Goal: Information Seeking & Learning: Learn about a topic

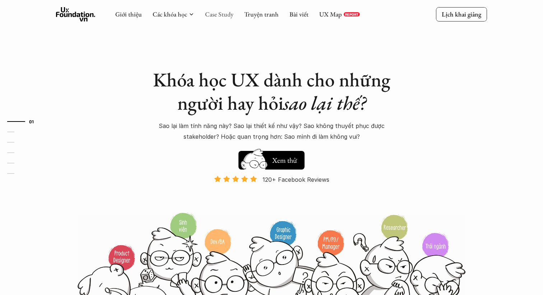
click at [221, 15] on link "Case Study" at bounding box center [219, 14] width 28 height 8
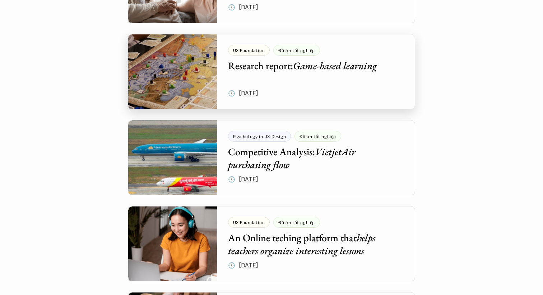
scroll to position [2889, 0]
click at [299, 77] on div at bounding box center [271, 71] width 287 height 75
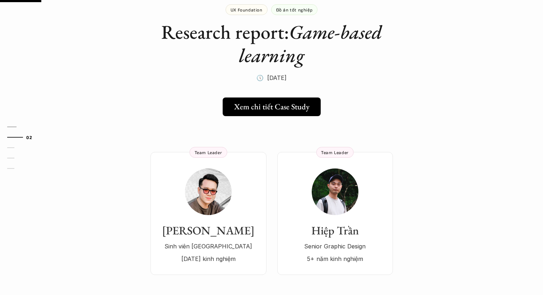
scroll to position [51, 0]
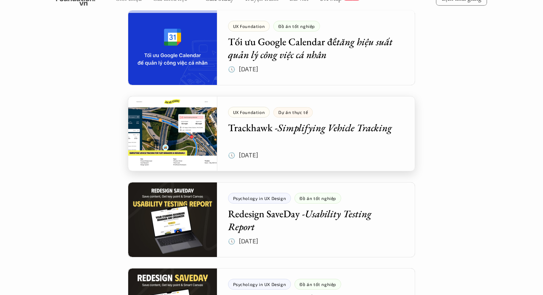
scroll to position [931, 0]
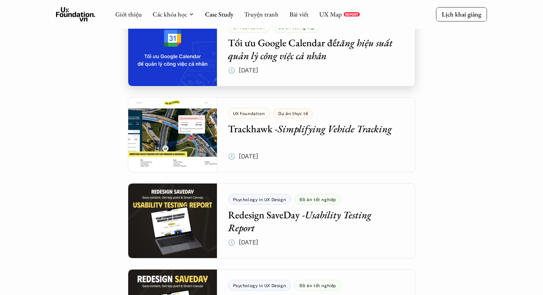
click at [307, 62] on div at bounding box center [271, 48] width 287 height 75
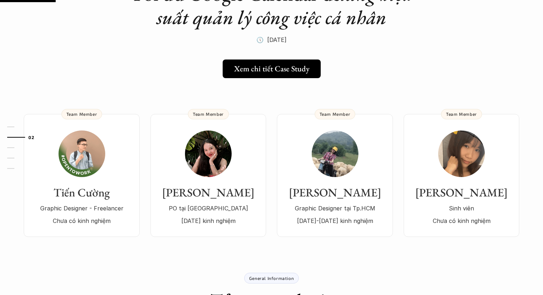
scroll to position [90, 0]
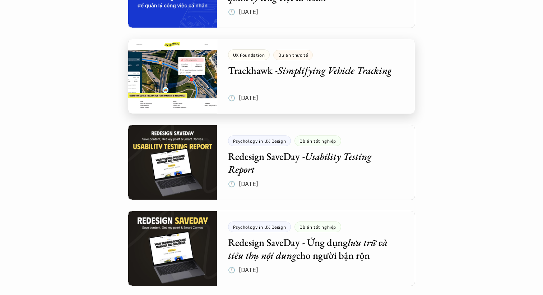
scroll to position [991, 0]
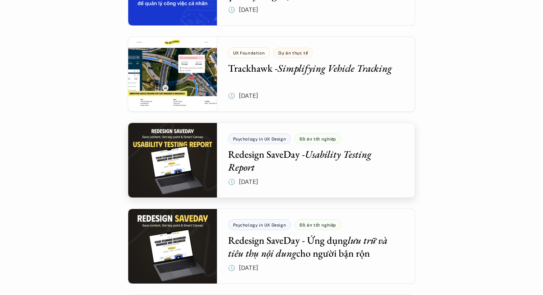
click at [309, 159] on div at bounding box center [271, 160] width 287 height 75
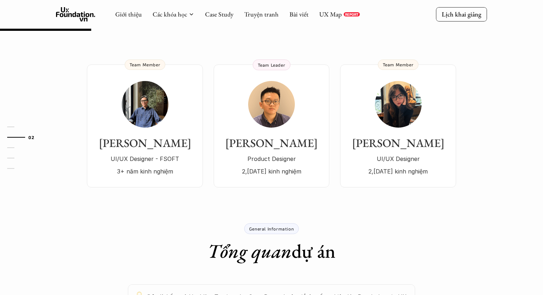
scroll to position [135, 0]
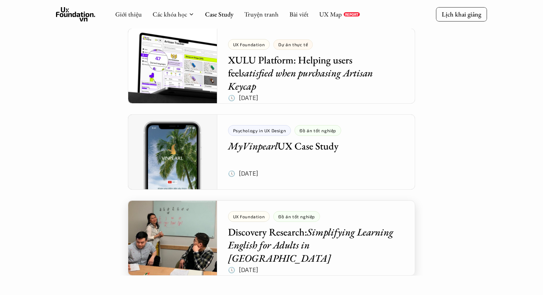
scroll to position [3317, 0]
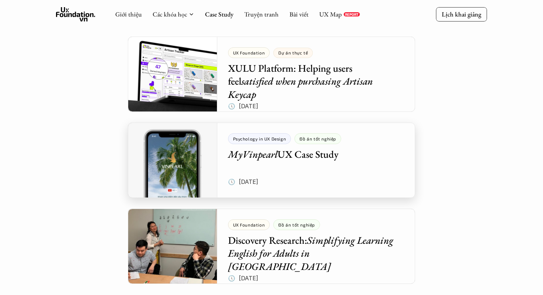
click at [349, 177] on div at bounding box center [271, 160] width 287 height 75
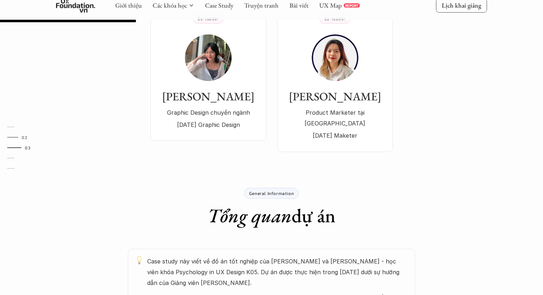
scroll to position [159, 0]
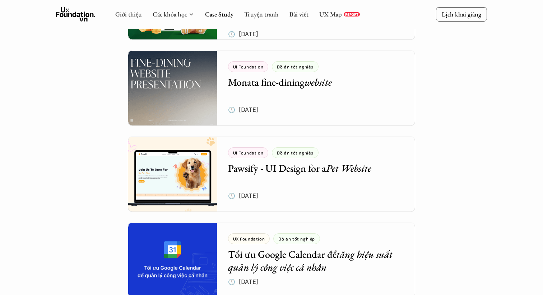
scroll to position [711, 0]
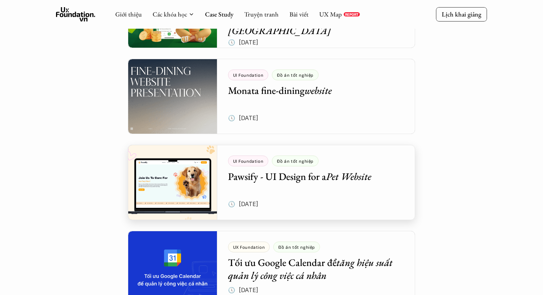
click at [349, 177] on div at bounding box center [271, 182] width 287 height 75
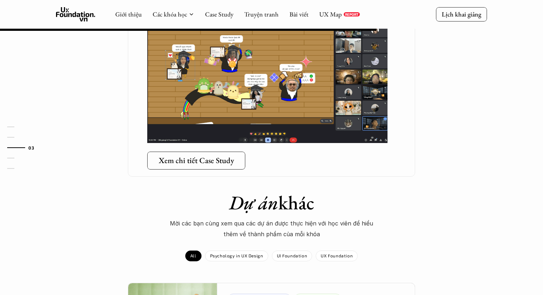
scroll to position [571, 0]
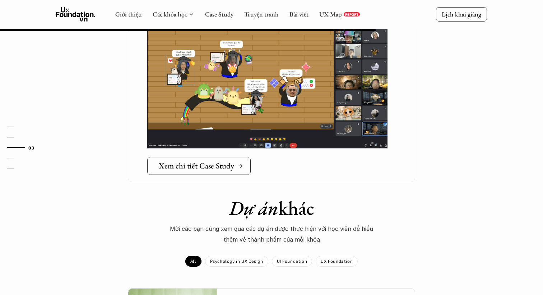
click at [216, 162] on h5 "Xem chi tiết Case Study" at bounding box center [196, 166] width 75 height 9
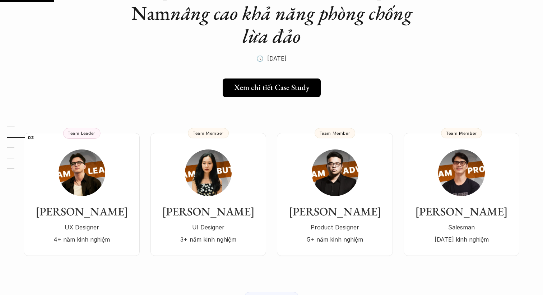
scroll to position [117, 0]
